Goal: Information Seeking & Learning: Check status

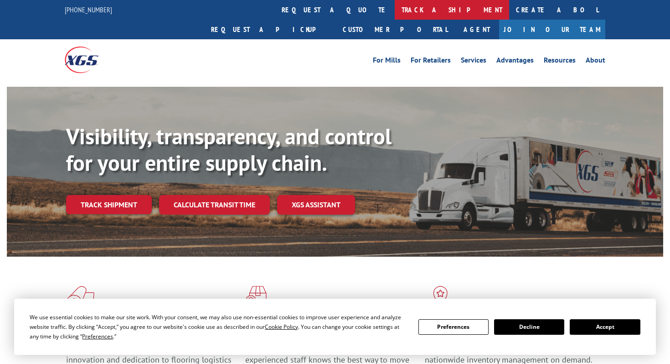
click at [395, 15] on link "track a shipment" at bounding box center [452, 10] width 114 height 20
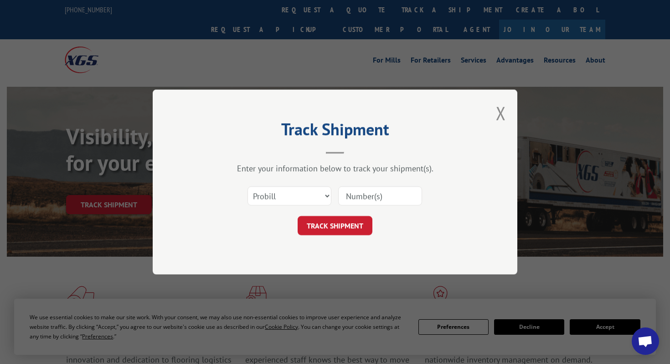
click at [358, 202] on input at bounding box center [380, 195] width 84 height 19
paste input "17733588"
type input "17733588"
click button "TRACK SHIPMENT" at bounding box center [335, 225] width 75 height 19
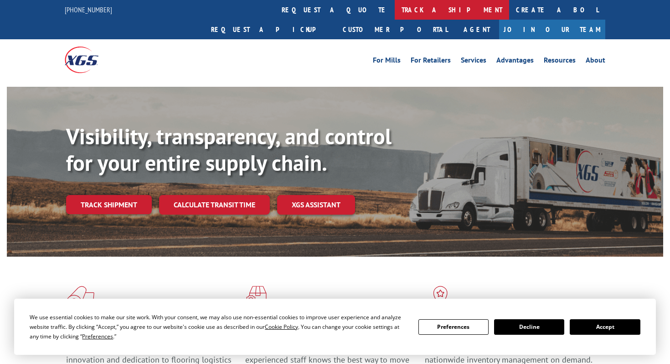
click at [395, 18] on link "track a shipment" at bounding box center [452, 10] width 114 height 20
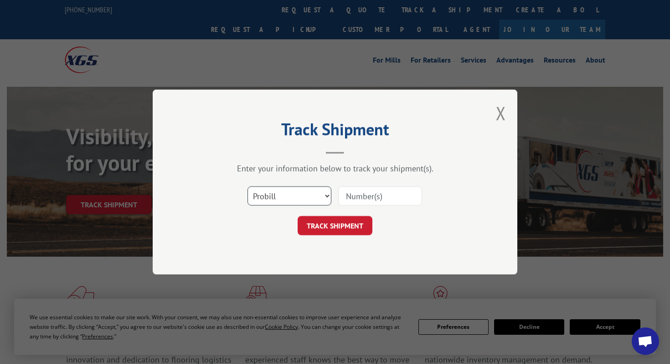
click at [306, 200] on select "Select category... Probill BOL PO" at bounding box center [290, 195] width 84 height 19
click at [354, 195] on input at bounding box center [380, 195] width 84 height 19
paste input "17688789"
type input "17688789"
click button "TRACK SHIPMENT" at bounding box center [335, 225] width 75 height 19
